Goal: Task Accomplishment & Management: Use online tool/utility

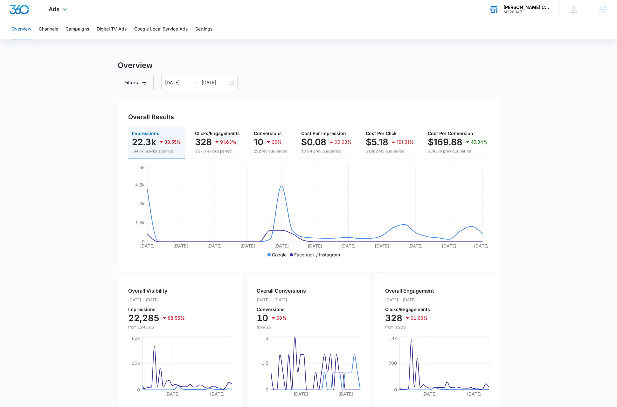
click at [524, 8] on div "Greska's Carbon 60" at bounding box center [526, 7] width 46 height 5
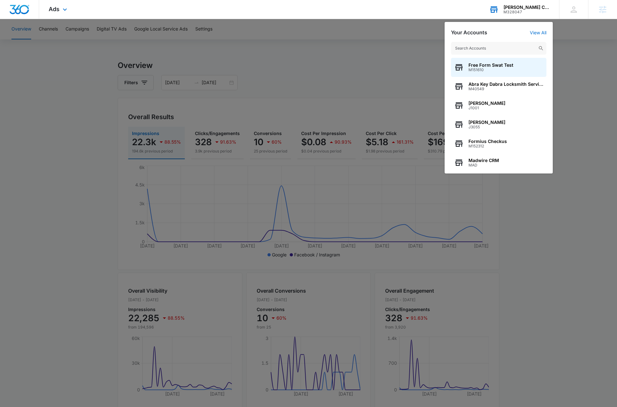
click at [482, 49] on input "text" at bounding box center [498, 48] width 95 height 13
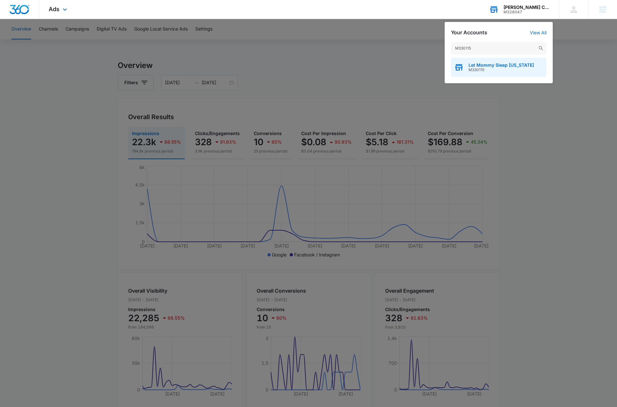
type input "M330115"
click at [487, 64] on span "Let Mommy Sleep Texas" at bounding box center [500, 65] width 65 height 5
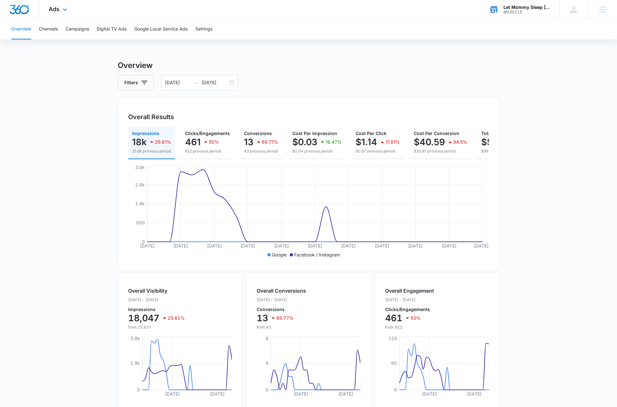
click at [552, 99] on main "Overview Filters 07/14/2025 08/13/2025 Overall Results Impressions 18k 29.61% 2…" at bounding box center [308, 288] width 617 height 456
click at [232, 83] on div "07/14/2025 08/13/2025" at bounding box center [199, 82] width 76 height 15
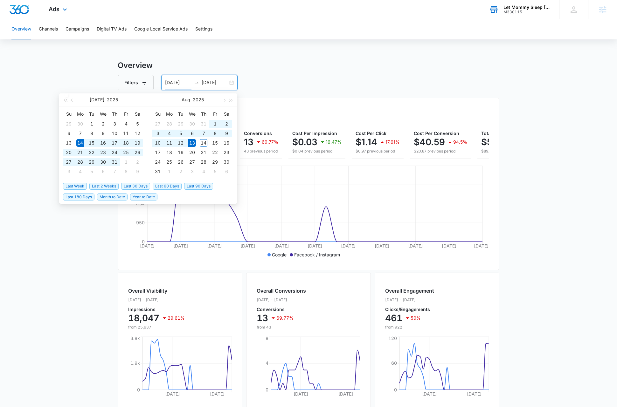
click at [232, 83] on div "07/14/2025 08/13/2025" at bounding box center [199, 82] width 76 height 15
click at [115, 183] on span "Last 2 Weeks" at bounding box center [103, 186] width 29 height 7
type input "[DATE]"
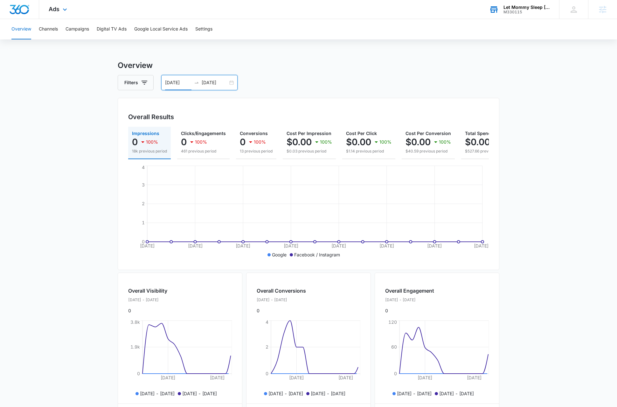
click at [559, 121] on main "Overview Filters 07/31/2025 08/14/2025 Overall Results Impressions 0 100% 18k p…" at bounding box center [308, 280] width 617 height 440
click at [51, 29] on button "Channels" at bounding box center [48, 29] width 19 height 20
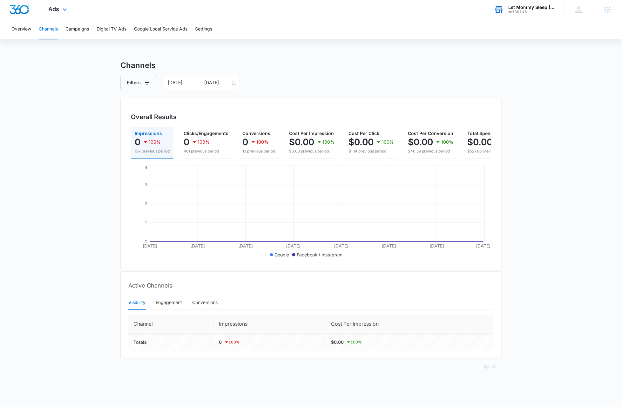
click at [549, 200] on main "Channels Filters 07/31/2025 08/14/2025 Overall Results Impressions 0 100% 18k p…" at bounding box center [311, 221] width 622 height 322
click at [56, 4] on div "Ads Apps Reputation Websites Forms CRM Email Social Payments Content Ads Intell…" at bounding box center [58, 9] width 39 height 19
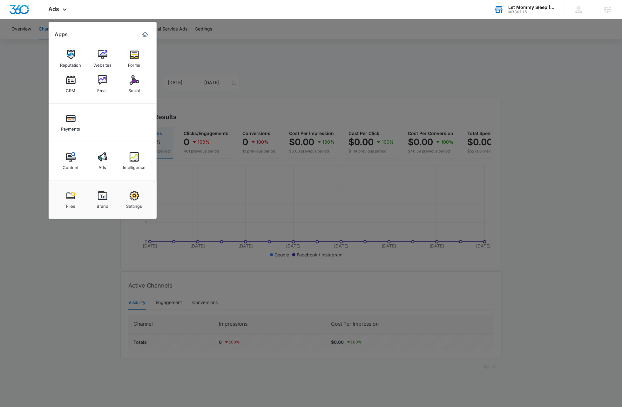
drag, startPoint x: 133, startPoint y: 207, endPoint x: 129, endPoint y: 203, distance: 5.0
click at [133, 206] on div "Settings" at bounding box center [135, 205] width 16 height 8
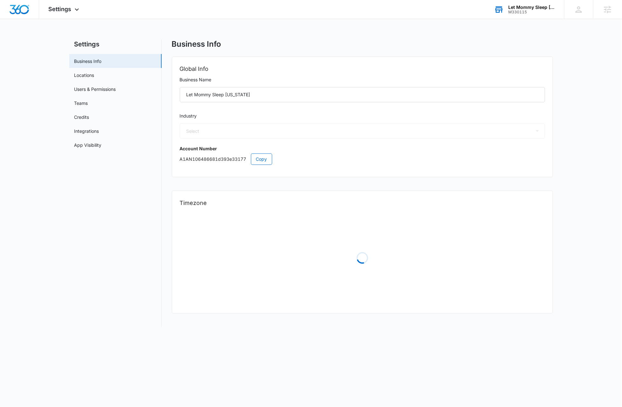
select select "27"
select select "US"
select select "America/Chicago"
click at [268, 160] on button "Copy" at bounding box center [261, 159] width 21 height 11
click at [261, 162] on span "Copy" at bounding box center [261, 159] width 11 height 7
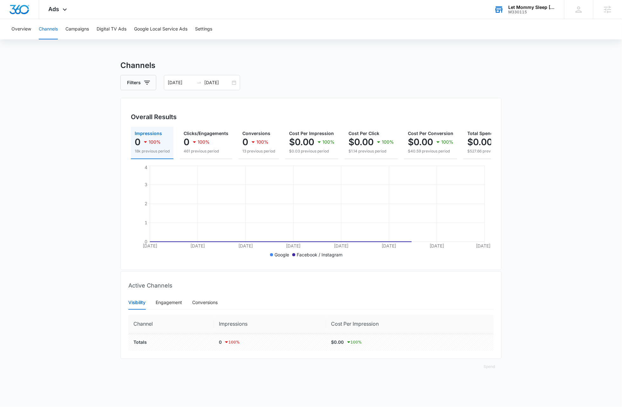
click at [565, 100] on main "Channels Filters 07/31/2025 08/14/2025 Overall Results Impressions 0 100% 18k p…" at bounding box center [311, 221] width 622 height 322
click at [80, 98] on main "Channels Filters 07/31/2025 08/14/2025 Overall Results Impressions 0 100% 18k p…" at bounding box center [311, 221] width 622 height 322
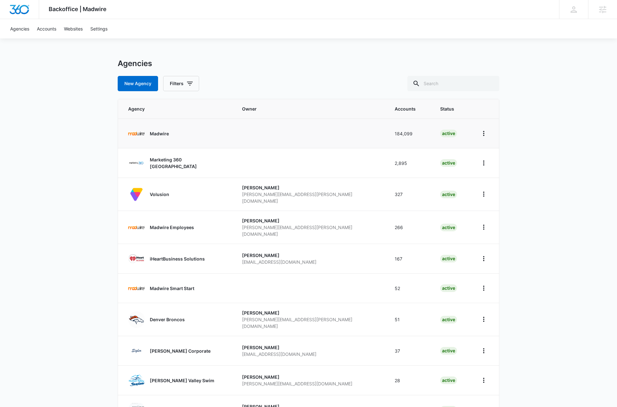
click at [161, 134] on p "Madwire" at bounding box center [159, 133] width 19 height 7
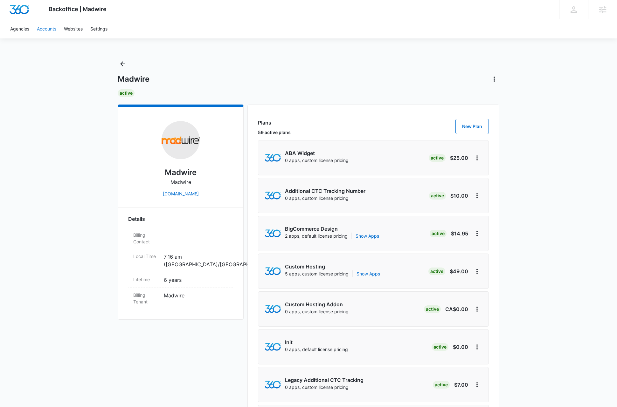
click at [47, 29] on link "Accounts" at bounding box center [46, 28] width 27 height 19
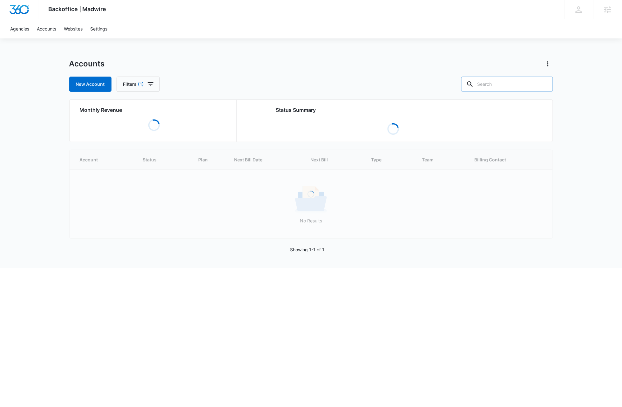
click at [505, 81] on input "text" at bounding box center [508, 84] width 92 height 15
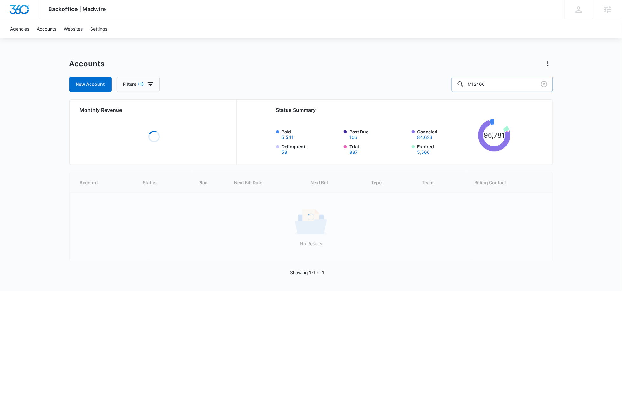
type input "M12466"
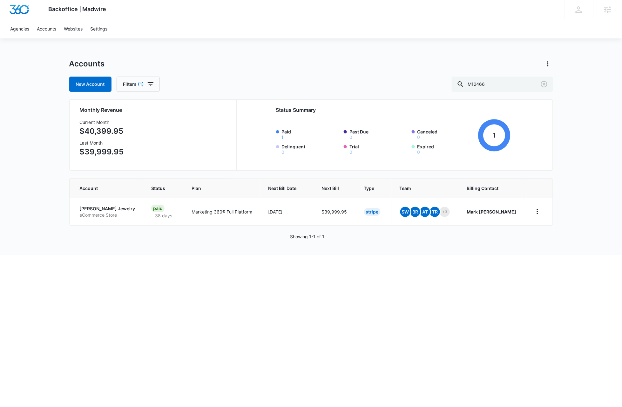
click at [213, 68] on div "Accounts" at bounding box center [311, 64] width 484 height 10
click at [23, 30] on link "Agencies" at bounding box center [19, 28] width 27 height 19
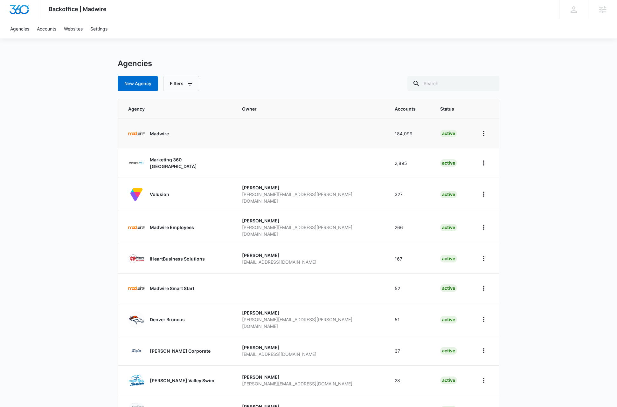
click at [162, 133] on p "Madwire" at bounding box center [159, 133] width 19 height 7
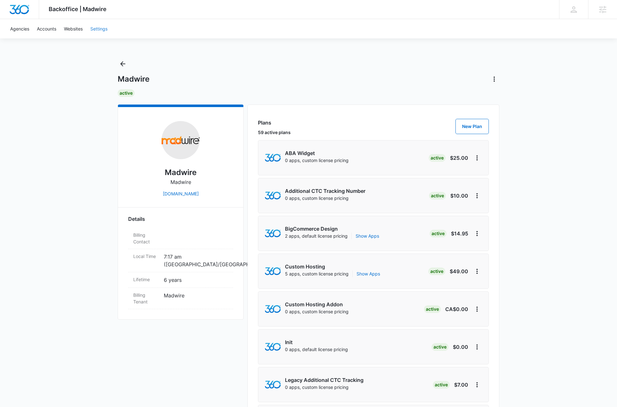
click at [105, 29] on link "Settings" at bounding box center [98, 28] width 25 height 19
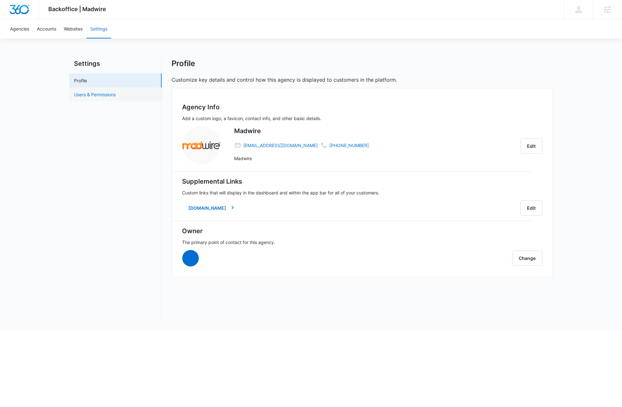
click at [82, 95] on link "Users & Permissions" at bounding box center [95, 94] width 42 height 7
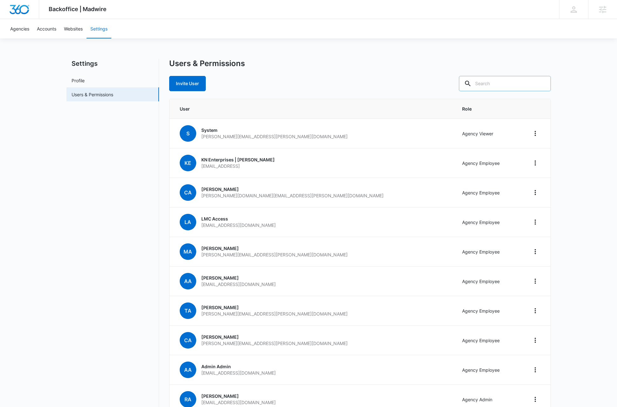
click at [521, 84] on input "text" at bounding box center [505, 83] width 92 height 15
type input "dagg"
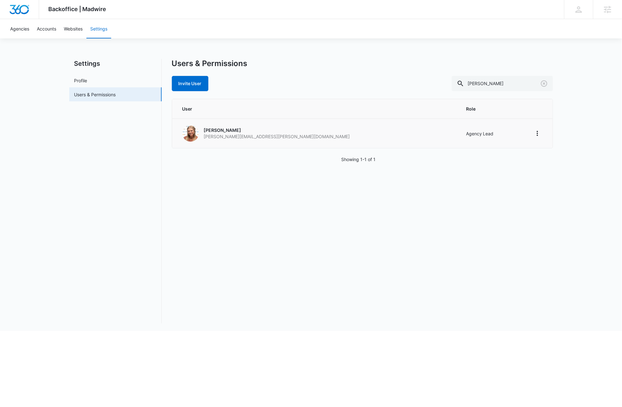
click at [221, 131] on p "Jamie Dagg" at bounding box center [277, 130] width 146 height 6
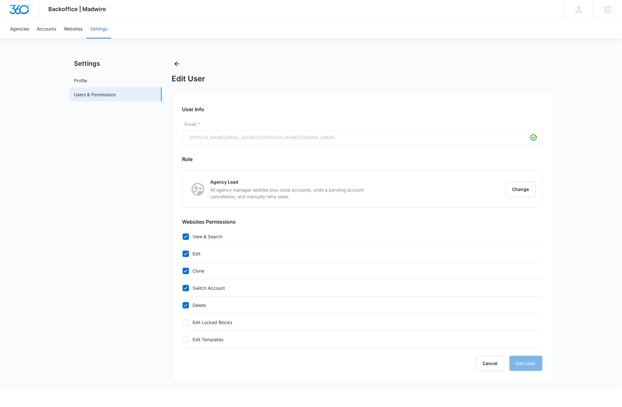
checkbox input "true"
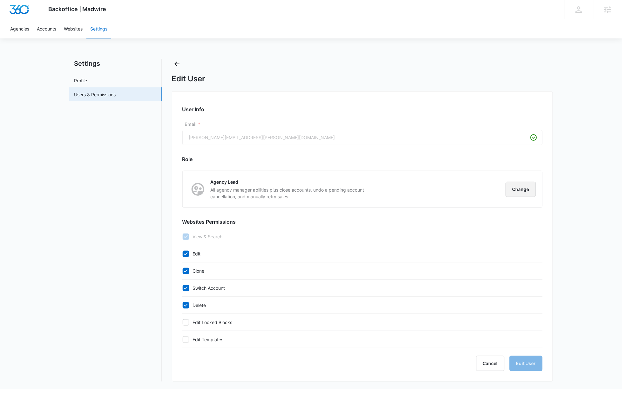
click at [525, 192] on button "Change" at bounding box center [521, 189] width 30 height 15
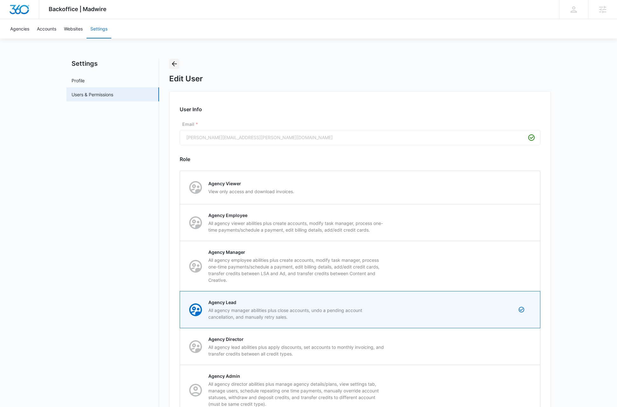
click at [173, 63] on icon "Back" at bounding box center [174, 63] width 5 height 5
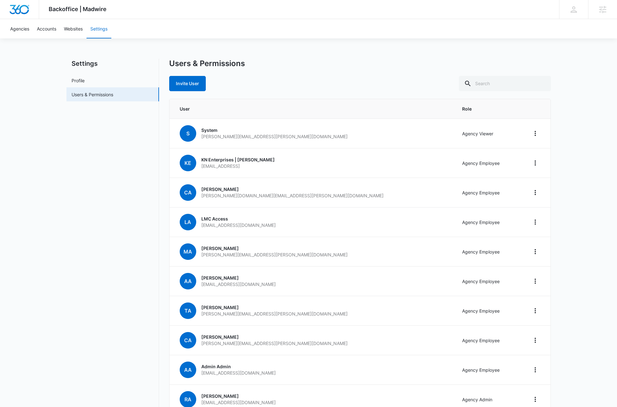
click at [84, 212] on nav "Settings Profile Users & Permissions" at bounding box center [112, 250] width 92 height 383
click at [47, 30] on link "Accounts" at bounding box center [46, 28] width 27 height 19
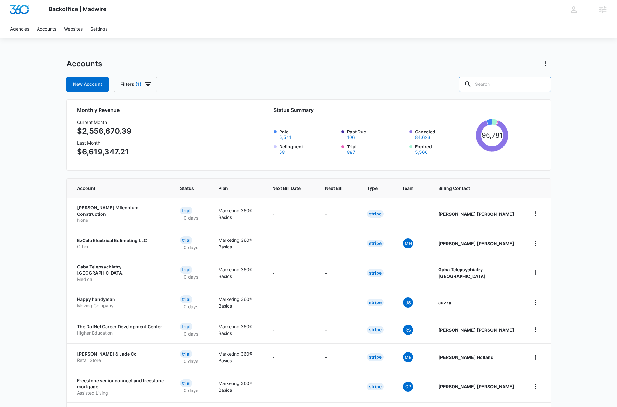
click at [513, 85] on input "text" at bounding box center [505, 84] width 92 height 15
type input "M12466"
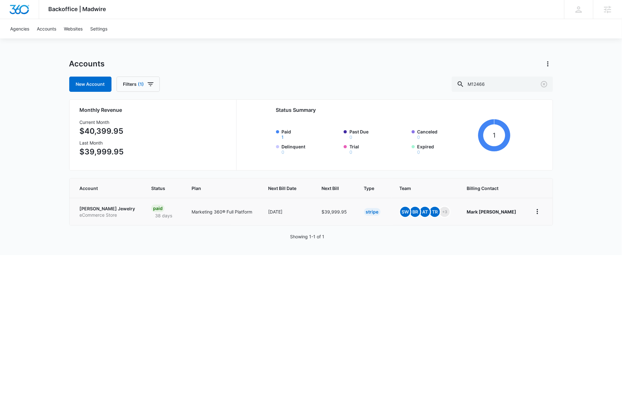
click at [101, 209] on p "Riddle's Jewelry" at bounding box center [108, 209] width 56 height 6
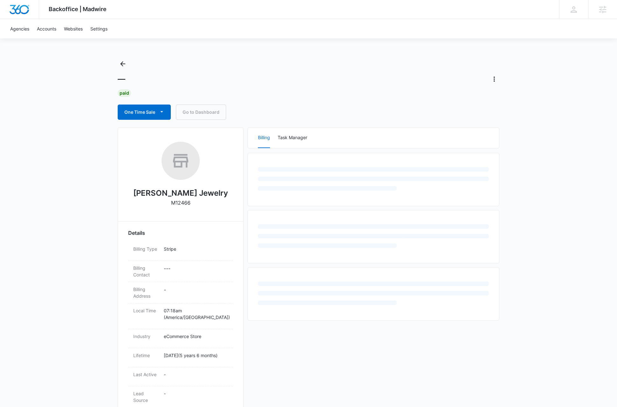
click at [49, 232] on div "Backoffice | Madwire Apps Settings DB Dave Bettger dave@madwire.com My Profile …" at bounding box center [308, 268] width 617 height 537
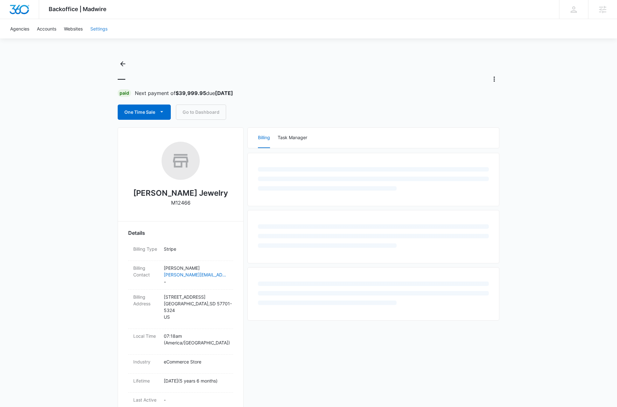
click at [103, 30] on link "Settings" at bounding box center [98, 28] width 25 height 19
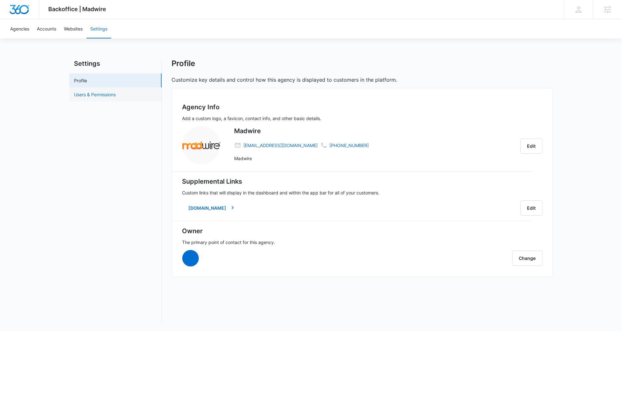
click at [94, 93] on link "Users & Permissions" at bounding box center [95, 94] width 42 height 7
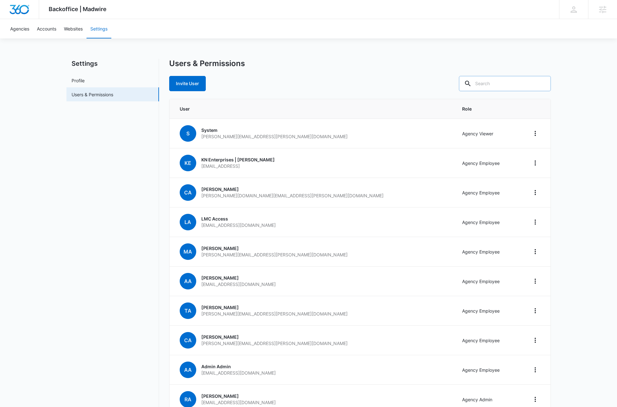
click at [518, 83] on input "text" at bounding box center [505, 83] width 92 height 15
type input "dagg"
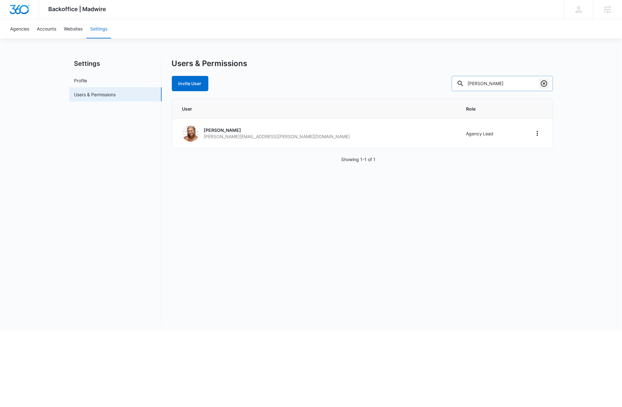
click at [545, 86] on icon "Clear" at bounding box center [545, 84] width 8 height 8
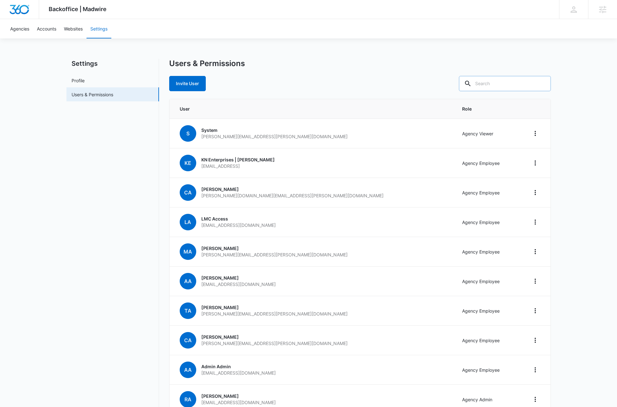
click at [98, 199] on nav "Settings Profile Users & Permissions" at bounding box center [112, 250] width 92 height 383
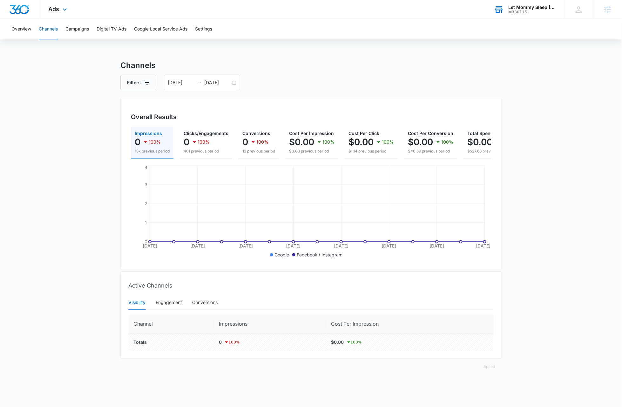
click at [543, 14] on div "M330115" at bounding box center [532, 12] width 46 height 4
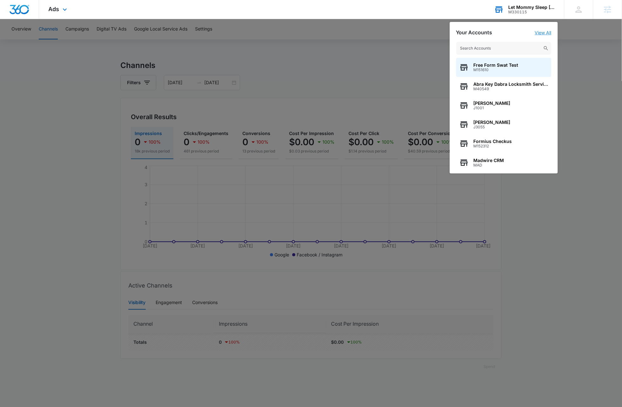
click at [546, 32] on link "View All" at bounding box center [543, 32] width 17 height 5
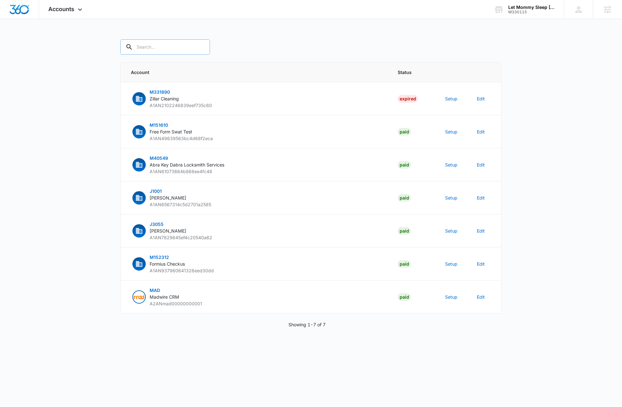
click at [159, 48] on input "text" at bounding box center [165, 46] width 90 height 15
type input "m330115"
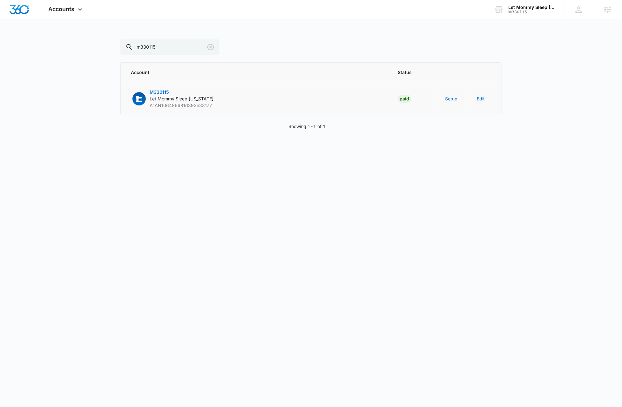
click at [161, 92] on span "M330115" at bounding box center [159, 91] width 19 height 5
click at [450, 97] on button "Setup" at bounding box center [452, 98] width 12 height 7
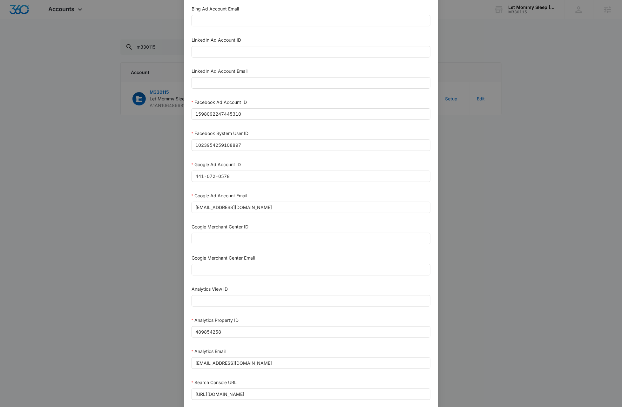
scroll to position [161, 0]
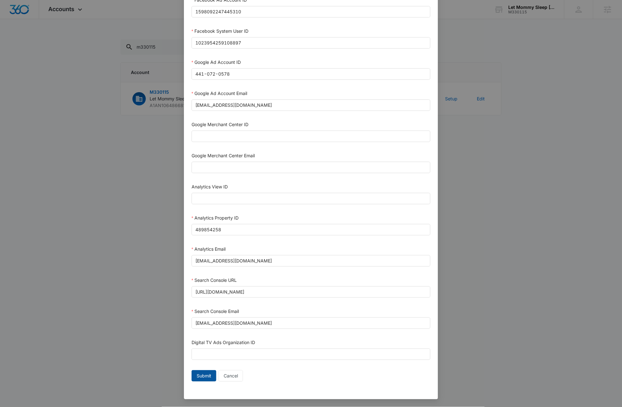
click at [200, 377] on span "Submit" at bounding box center [204, 376] width 15 height 7
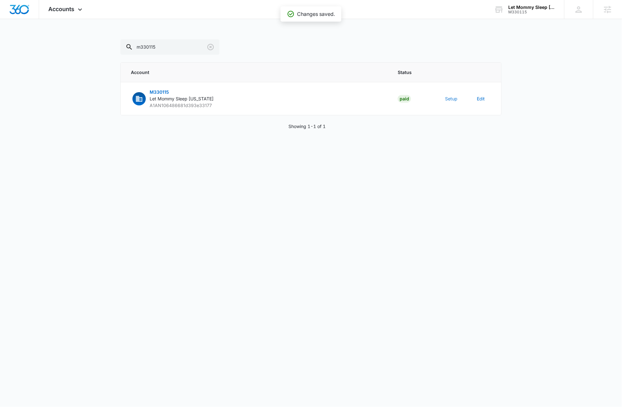
scroll to position [0, 0]
drag, startPoint x: 217, startPoint y: 108, endPoint x: 151, endPoint y: 107, distance: 66.4
click at [151, 107] on td "M330115 Let Mommy Sleep [US_STATE] A1AN106486681d393e33177" at bounding box center [256, 98] width 270 height 33
copy span "A1AN106486681d393e33177"
